Goal: Feedback & Contribution: Submit feedback/report problem

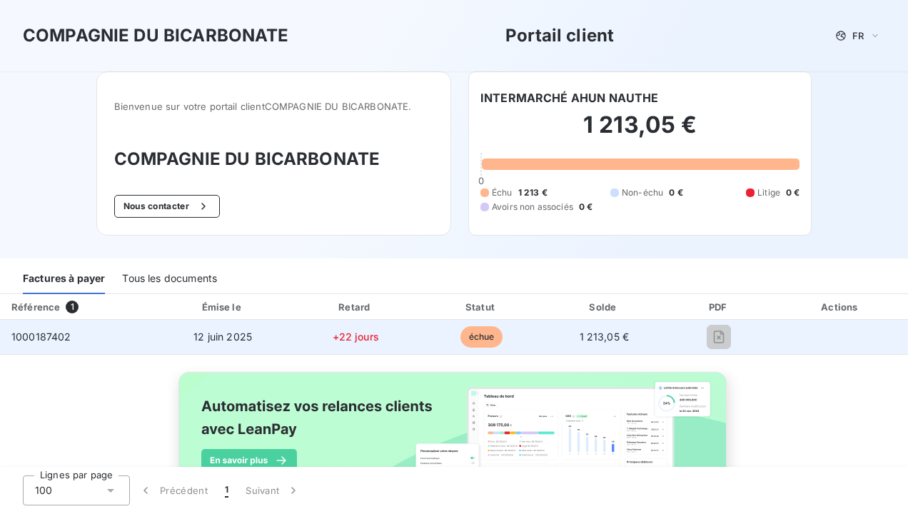
scroll to position [71, 0]
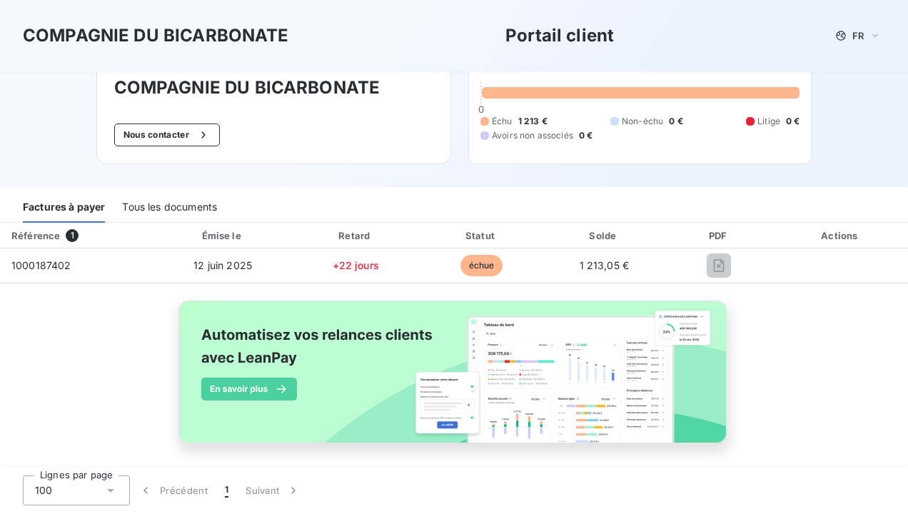
click at [69, 235] on span "1" at bounding box center [72, 235] width 13 height 13
drag, startPoint x: 31, startPoint y: 235, endPoint x: 38, endPoint y: 274, distance: 39.9
click at [32, 238] on div "Référence" at bounding box center [35, 235] width 49 height 11
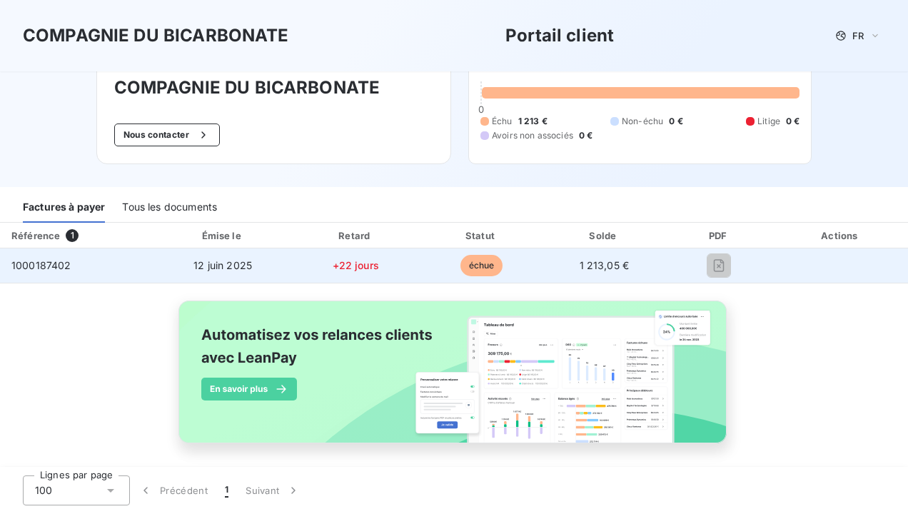
click at [39, 266] on span "1000187402" at bounding box center [41, 265] width 60 height 12
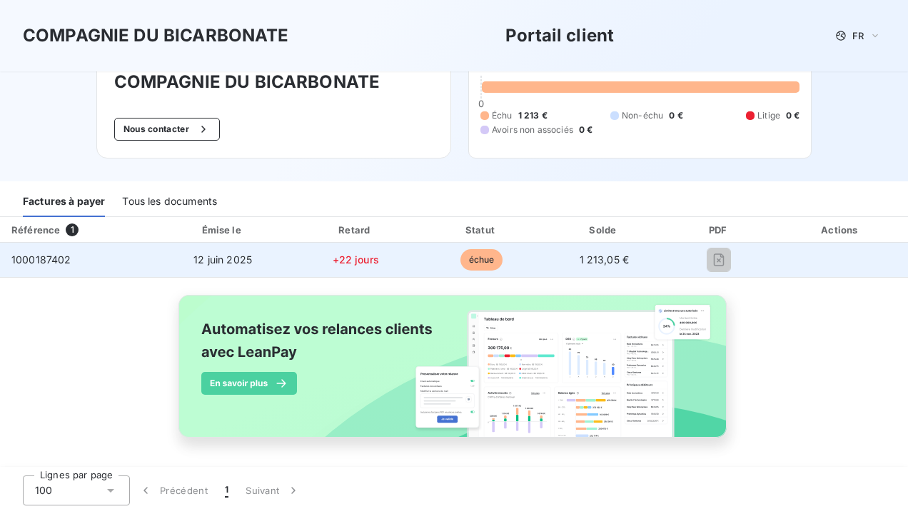
scroll to position [79, 0]
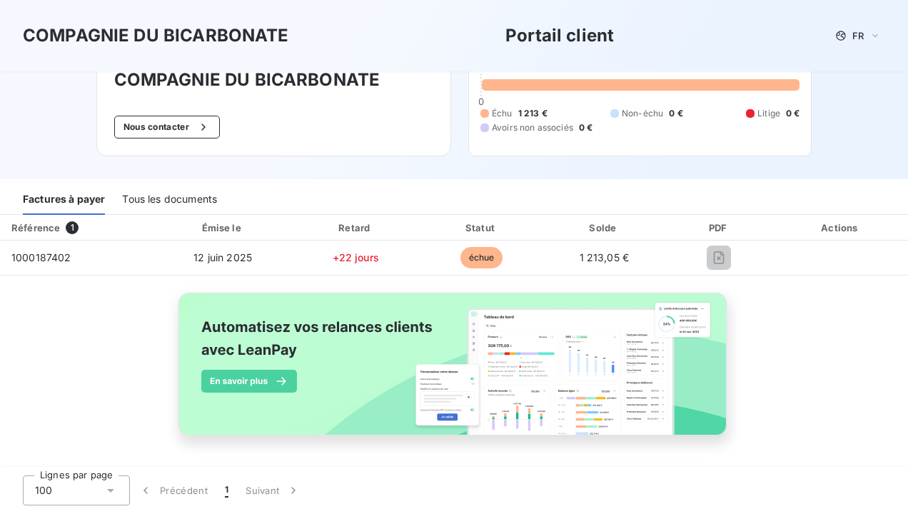
click at [104, 475] on div "100" at bounding box center [76, 490] width 107 height 30
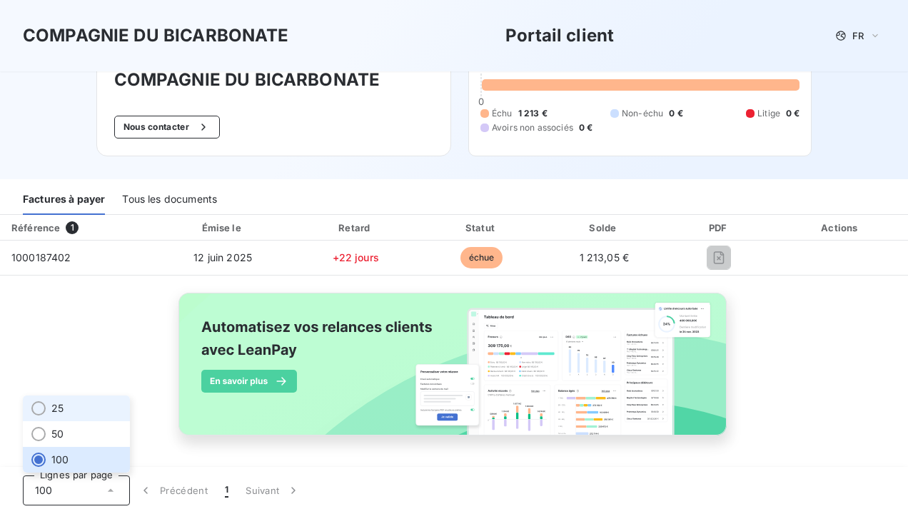
click at [37, 404] on div at bounding box center [38, 408] width 14 height 14
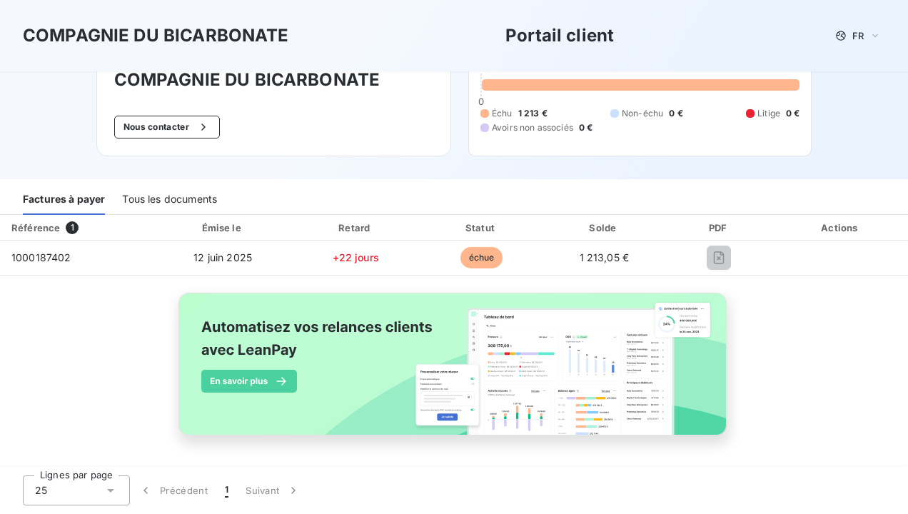
click at [71, 228] on span "1" at bounding box center [72, 227] width 13 height 13
drag, startPoint x: 71, startPoint y: 228, endPoint x: 310, endPoint y: 136, distance: 255.6
click at [310, 136] on div "Bienvenue sur votre portail client COMPAGNIE DU BICARBONATE . COMPAGNIE DU BICA…" at bounding box center [273, 74] width 355 height 164
click at [152, 197] on div "Tous les documents" at bounding box center [169, 200] width 95 height 30
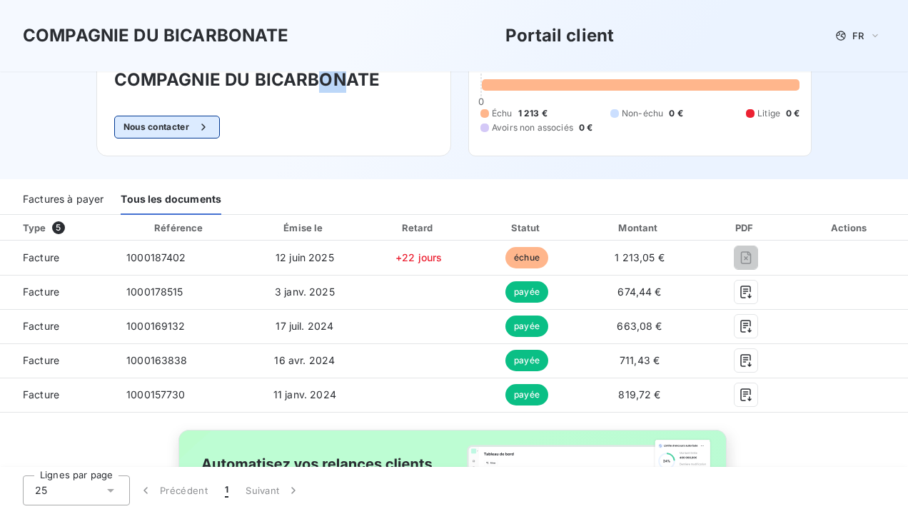
click at [161, 123] on button "Nous contacter" at bounding box center [167, 127] width 106 height 23
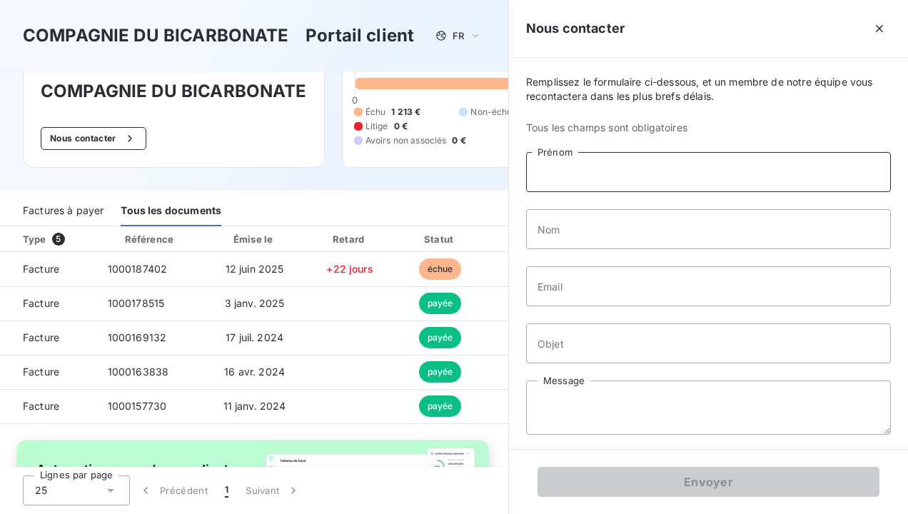
click at [646, 168] on input "Prénom" at bounding box center [708, 172] width 365 height 40
type input "[PERSON_NAME]"
type input "ROUFFET"
type input "[EMAIL_ADDRESS][DOMAIN_NAME]"
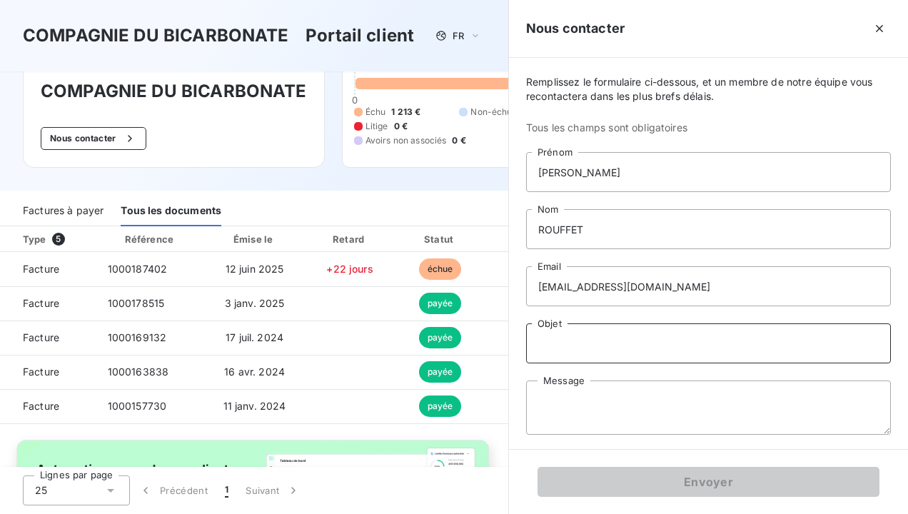
click at [600, 347] on input "Objet" at bounding box center [708, 343] width 365 height 40
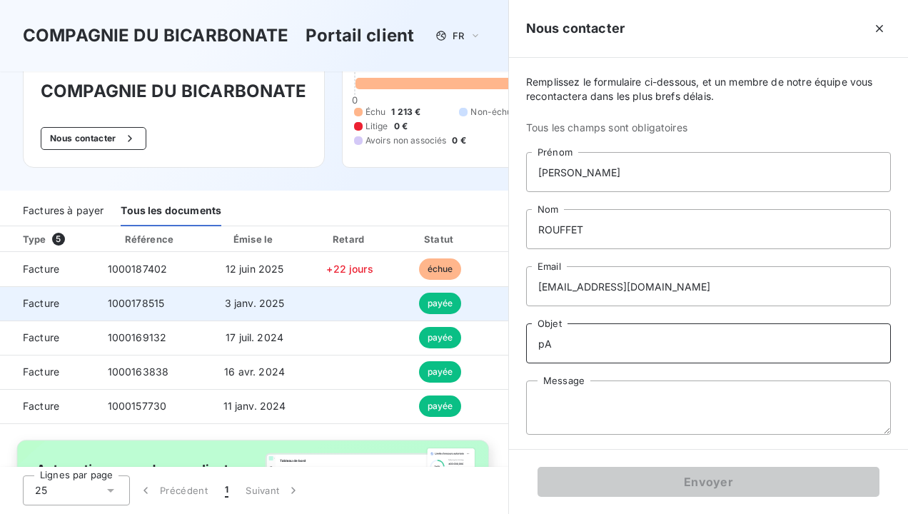
type input "p"
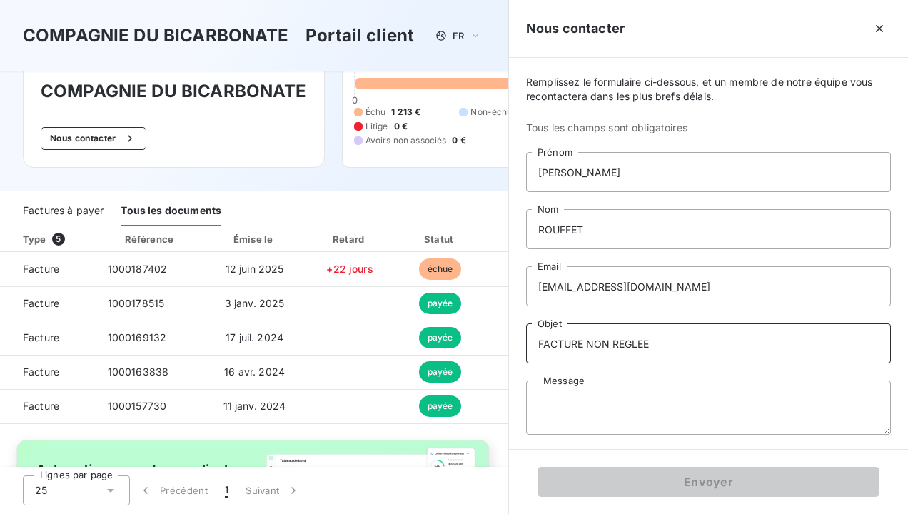
type input "FACTURE NON REGLEE"
click at [655, 409] on textarea "Message" at bounding box center [708, 407] width 365 height 54
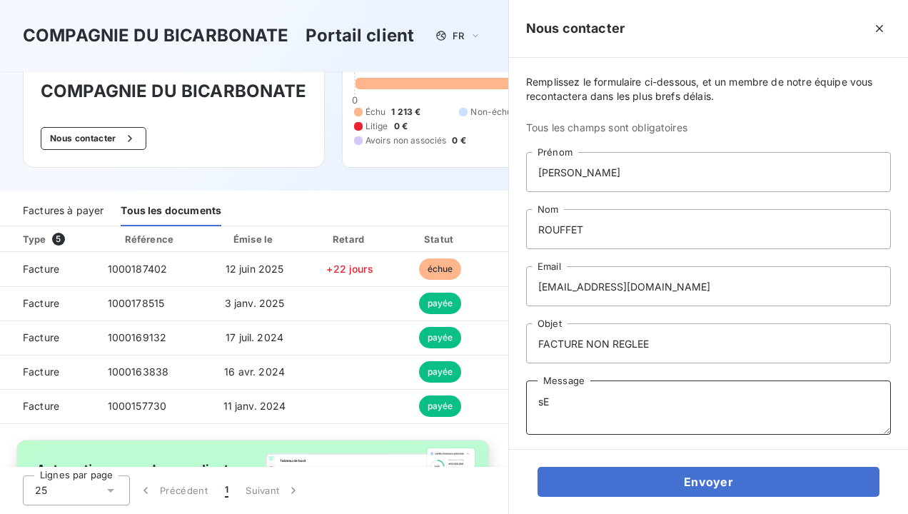
type textarea "s"
type textarea "Serait-il possible de nous transmettre cette facture ? Cdt [PERSON_NAME] la com…"
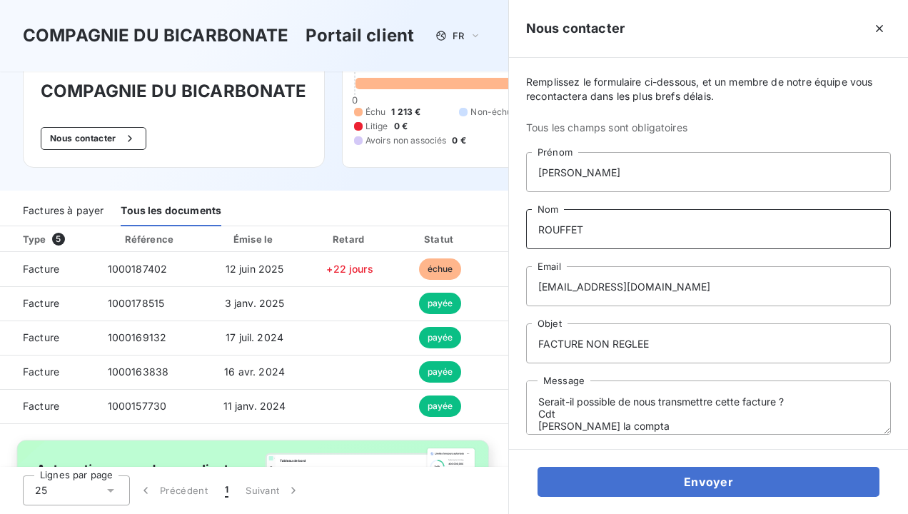
drag, startPoint x: 585, startPoint y: 228, endPoint x: 525, endPoint y: 235, distance: 61.0
click at [525, 235] on div "Remplissez le formulaire ci-dessous, et un membre de notre équipe vous recontac…" at bounding box center [708, 253] width 399 height 391
type input "R"
click at [891, 445] on div "Remplissez le formulaire ci-dessous, et un membre de notre équipe vous recontac…" at bounding box center [708, 253] width 399 height 391
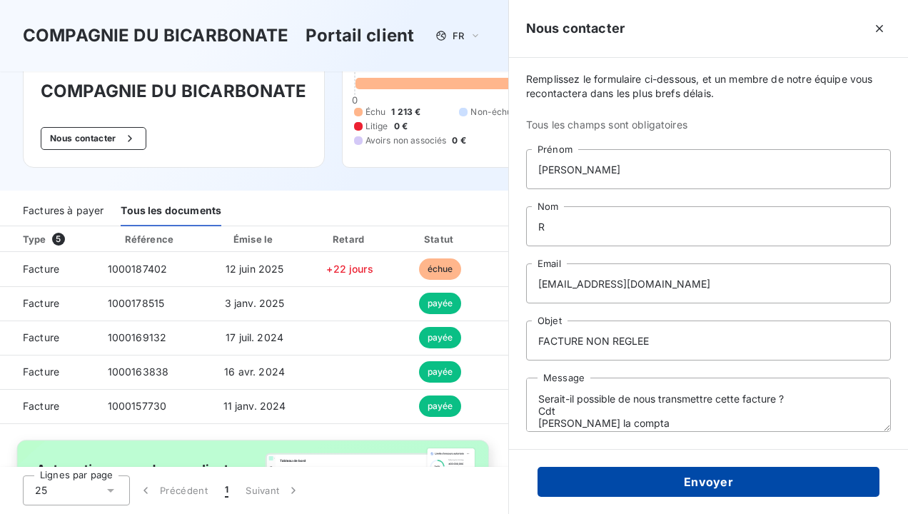
click at [745, 478] on button "Envoyer" at bounding box center [709, 482] width 342 height 30
